Goal: Check status: Check status

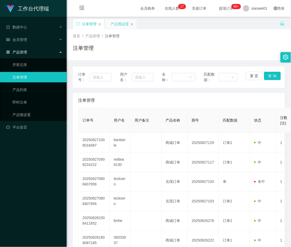
drag, startPoint x: 0, startPoint y: 0, endPoint x: 119, endPoint y: 23, distance: 120.9
click at [119, 23] on div "产品预设置" at bounding box center [120, 24] width 18 height 10
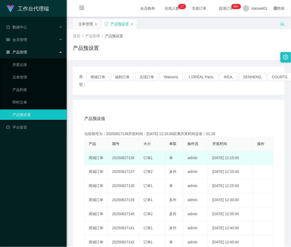
click at [118, 159] on td "20250827136" at bounding box center [123, 158] width 31 height 14
copy td "20250827136"
